Goal: Obtain resource: Download file/media

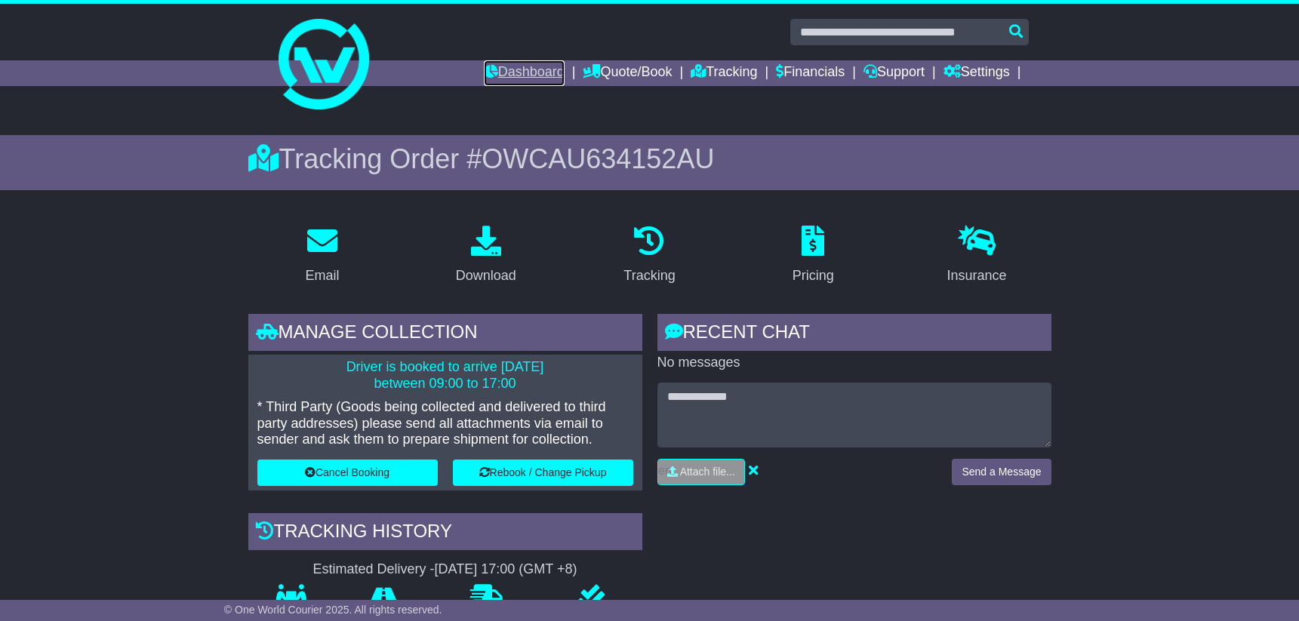
click at [517, 70] on link "Dashboard" at bounding box center [524, 73] width 81 height 26
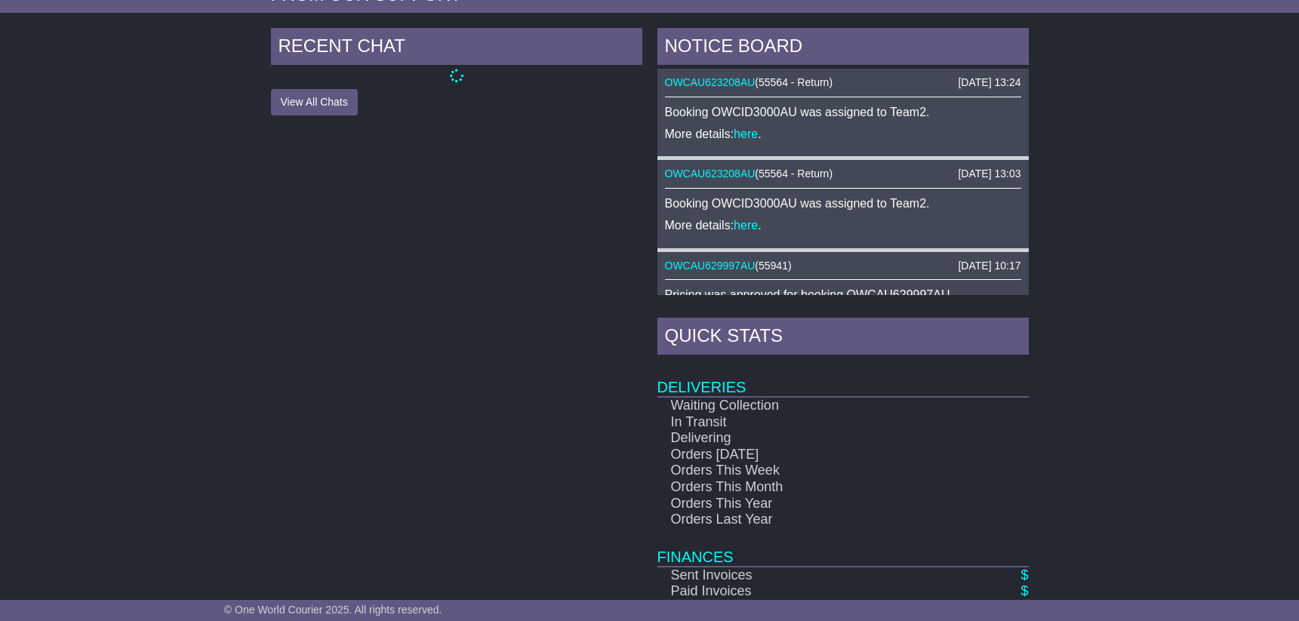
scroll to position [697, 0]
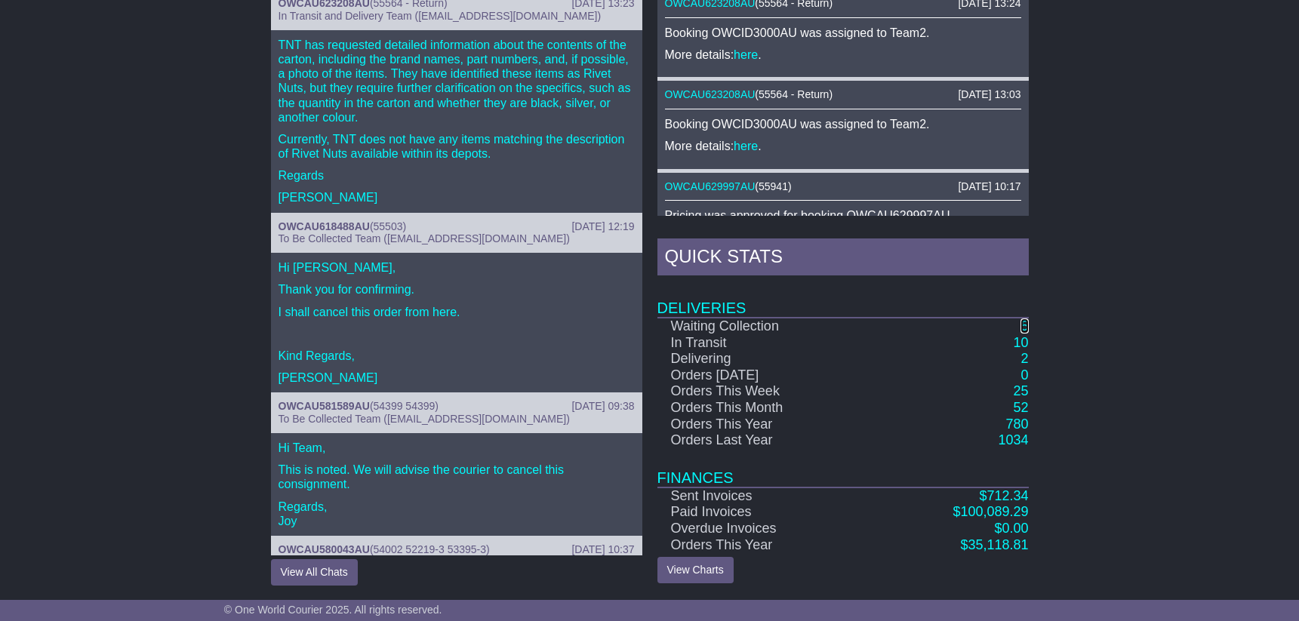
click at [1023, 328] on link "5" at bounding box center [1024, 325] width 8 height 15
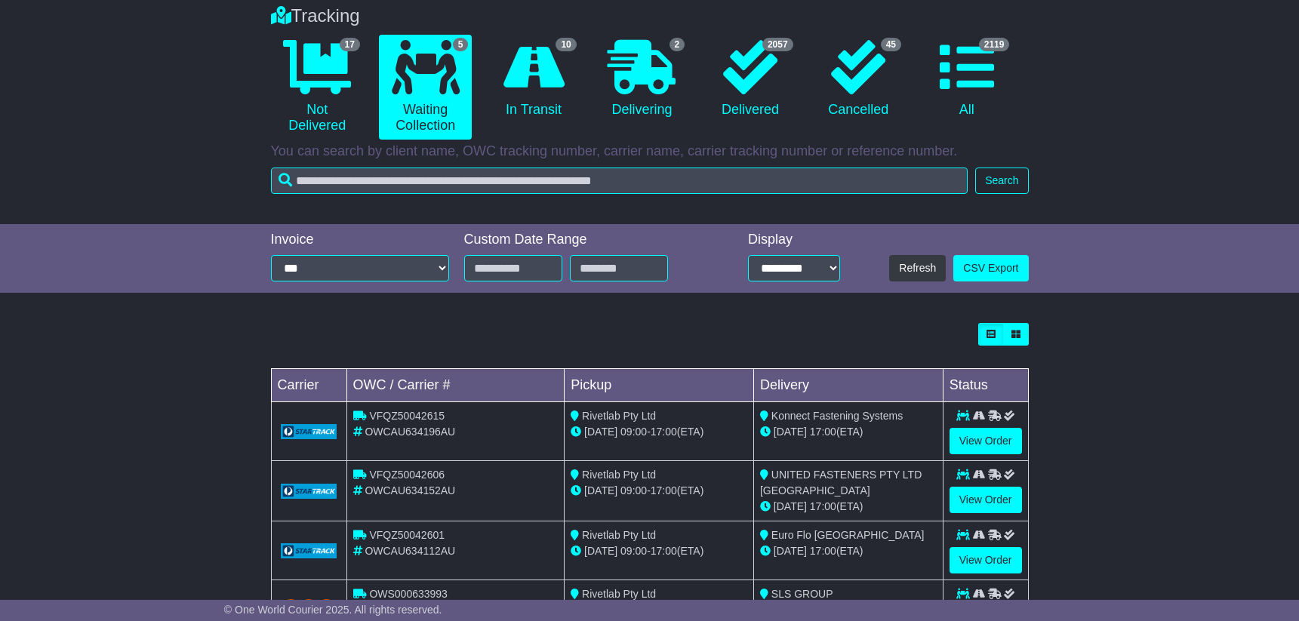
scroll to position [168, 0]
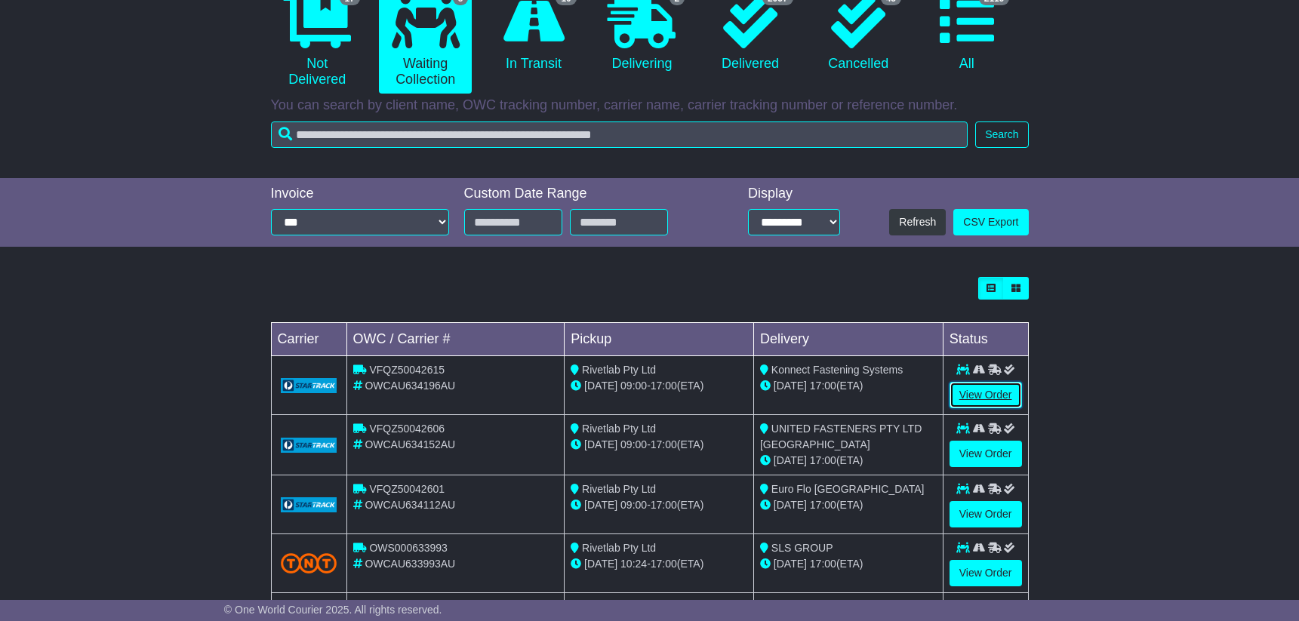
click at [982, 393] on link "View Order" at bounding box center [985, 395] width 72 height 26
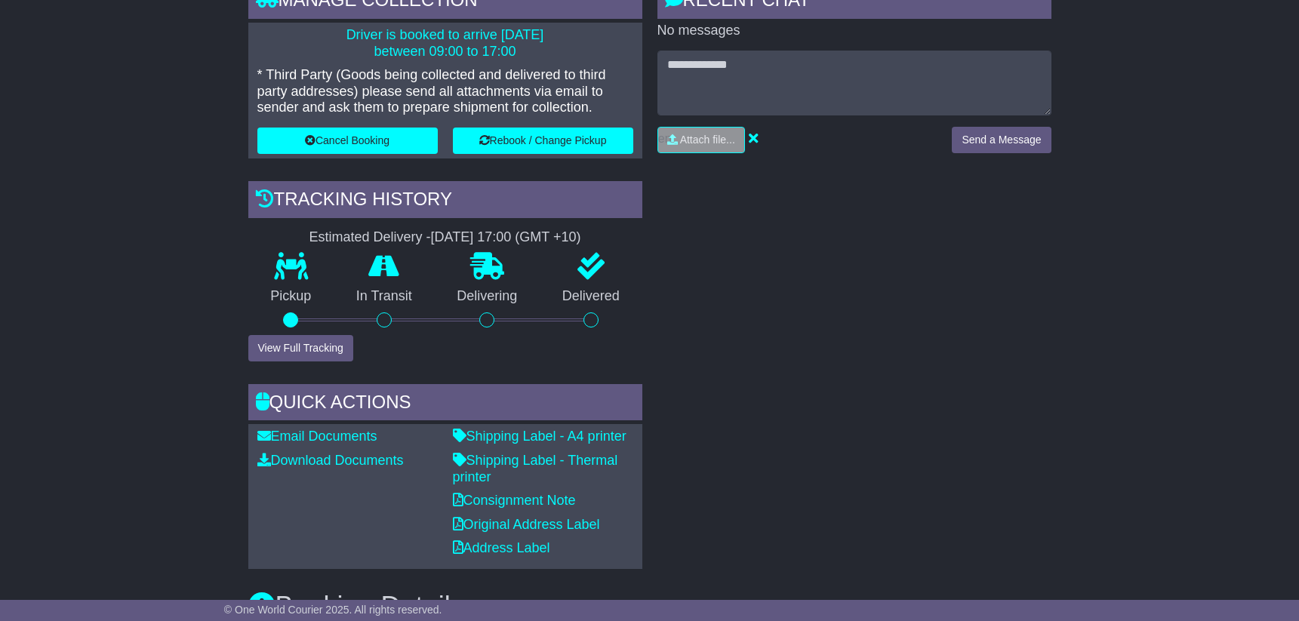
scroll to position [337, 0]
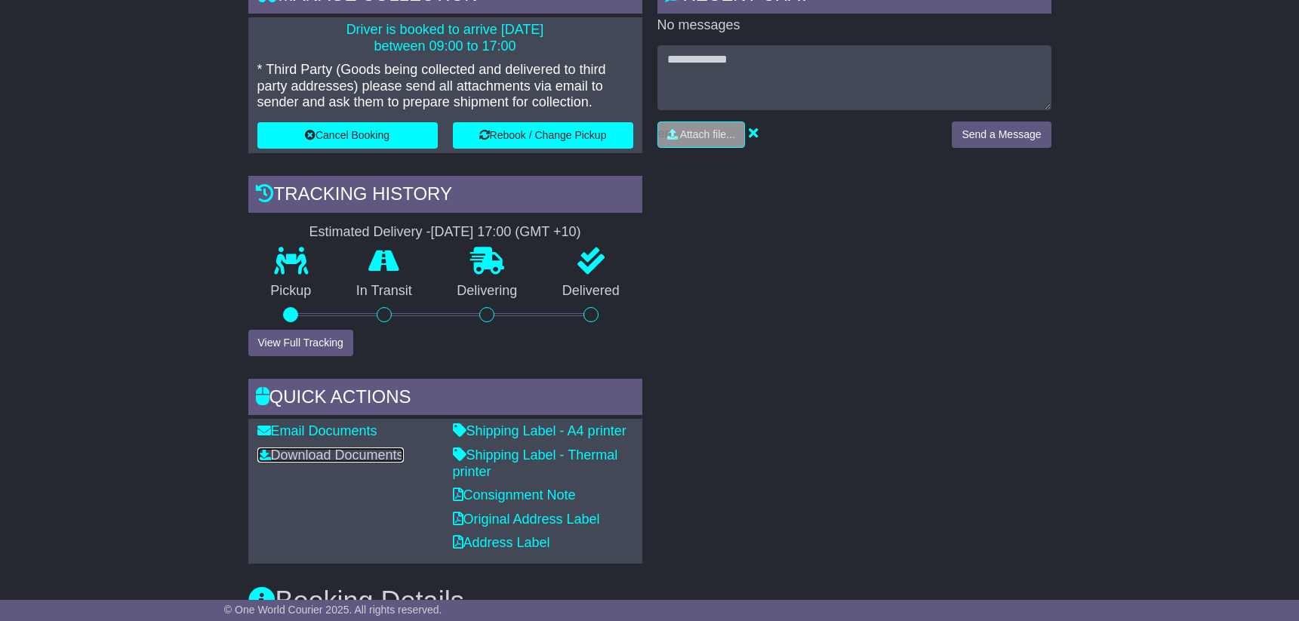
click at [351, 456] on link "Download Documents" at bounding box center [330, 454] width 146 height 15
